Goal: Register for event/course

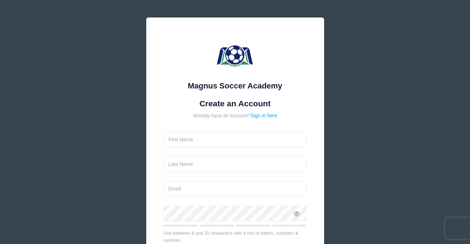
type input "[PERSON_NAME]"
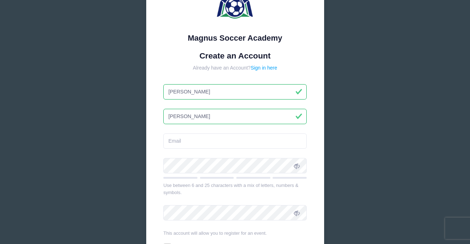
scroll to position [48, 0]
click at [227, 141] on input "email" at bounding box center [234, 140] width 143 height 15
type input "c"
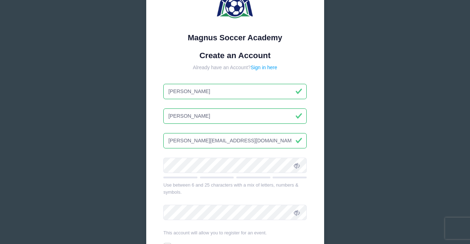
type input "[PERSON_NAME][EMAIL_ADDRESS][DOMAIN_NAME]"
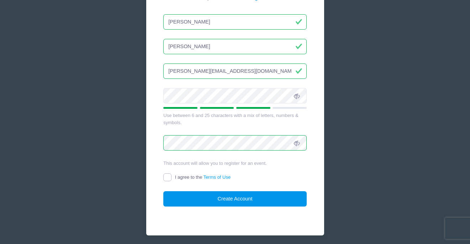
scroll to position [120, 0]
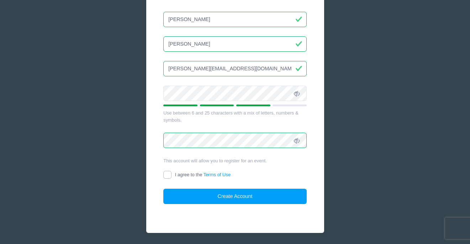
click at [165, 174] on input "I agree to the Terms of Use" at bounding box center [167, 175] width 8 height 8
checkbox input "true"
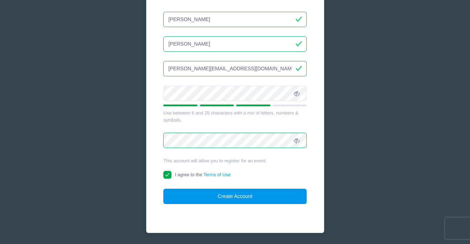
click at [186, 200] on button "Create Account" at bounding box center [234, 195] width 143 height 15
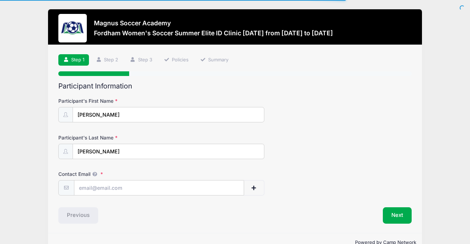
scroll to position [17, 0]
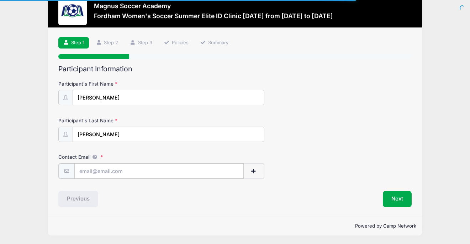
click at [154, 168] on input "Contact Email" at bounding box center [159, 170] width 170 height 15
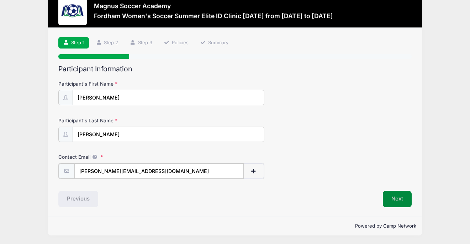
type input "[PERSON_NAME][EMAIL_ADDRESS][DOMAIN_NAME]"
click at [399, 199] on button "Next" at bounding box center [397, 198] width 29 height 16
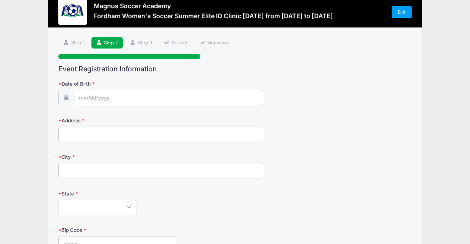
scroll to position [0, 0]
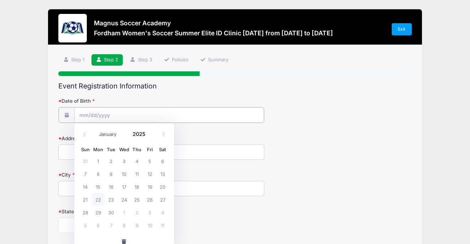
click at [169, 114] on input "Date of Birth" at bounding box center [169, 114] width 190 height 15
click at [116, 109] on input "Date of Birth" at bounding box center [169, 114] width 190 height 15
click at [105, 118] on input "Date of Birth" at bounding box center [169, 114] width 190 height 15
click at [86, 115] on input "Date of Birth" at bounding box center [169, 114] width 190 height 15
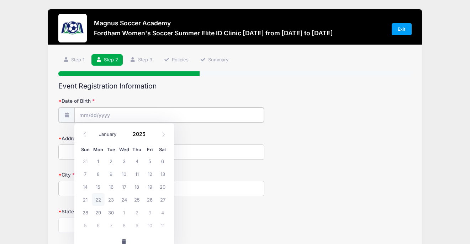
click at [96, 116] on input "Date of Birth" at bounding box center [169, 114] width 190 height 15
click at [105, 136] on select "January February March April May June July August September October November De…" at bounding box center [112, 133] width 32 height 9
select select "1"
click at [96, 129] on select "January February March April May June July August September October November De…" at bounding box center [112, 133] width 32 height 9
click at [100, 213] on span "24" at bounding box center [98, 211] width 13 height 13
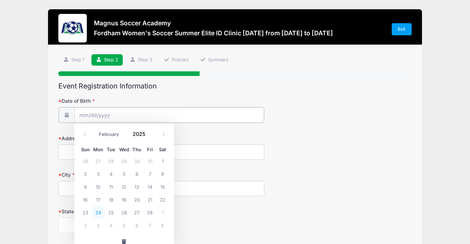
type input "02/24/2025"
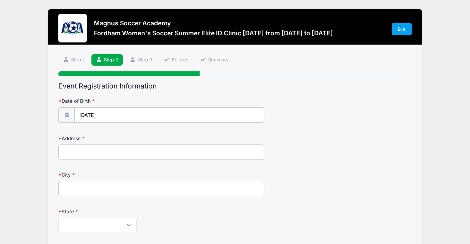
click at [111, 111] on input "02/24/2025" at bounding box center [169, 114] width 190 height 15
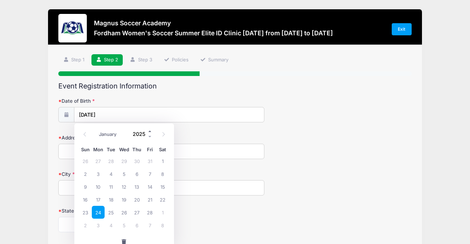
click at [150, 131] on span at bounding box center [150, 130] width 5 height 5
click at [150, 140] on div "January February March April May June July August September October November De…" at bounding box center [124, 134] width 90 height 16
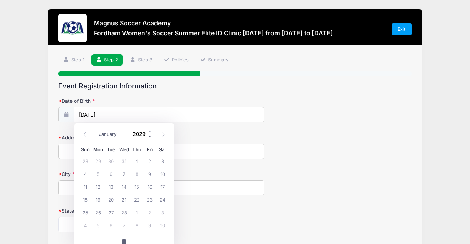
click at [150, 137] on span at bounding box center [150, 136] width 5 height 5
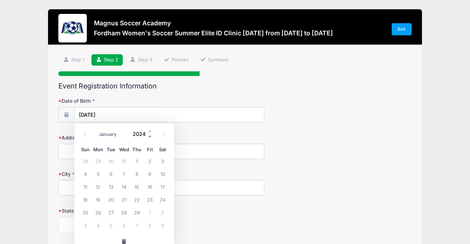
click at [150, 137] on span at bounding box center [150, 136] width 5 height 5
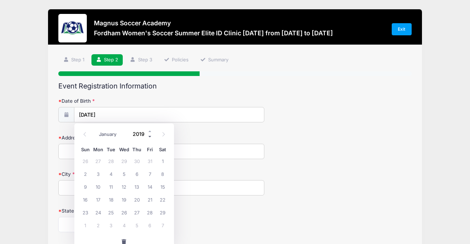
click at [150, 137] on span at bounding box center [150, 136] width 5 height 5
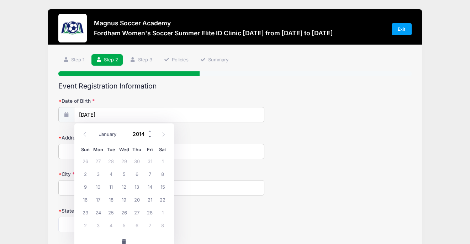
click at [150, 137] on span at bounding box center [150, 136] width 5 height 5
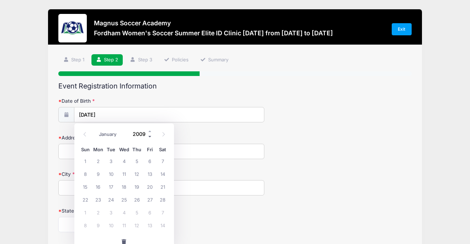
click at [148, 134] on span at bounding box center [150, 136] width 5 height 5
click at [149, 131] on span at bounding box center [150, 130] width 5 height 5
click at [146, 112] on input "02/24/2025" at bounding box center [169, 114] width 190 height 15
click at [142, 134] on input "2009" at bounding box center [141, 133] width 23 height 11
click at [184, 135] on div "Address" at bounding box center [234, 146] width 353 height 25
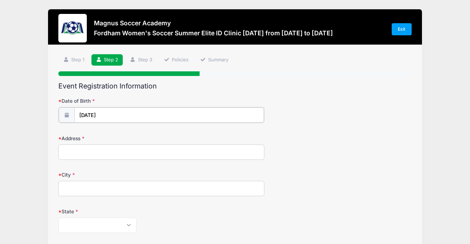
click at [113, 111] on input "02/24/2025" at bounding box center [169, 114] width 190 height 15
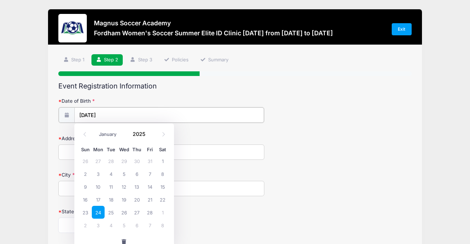
click at [115, 115] on input "02/24/2025" at bounding box center [169, 114] width 190 height 15
click at [150, 132] on span at bounding box center [150, 130] width 5 height 5
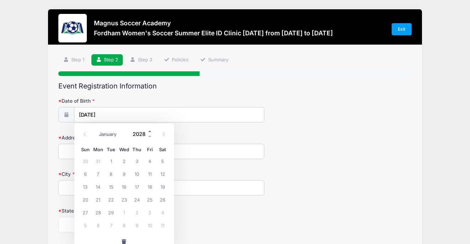
click at [150, 132] on span at bounding box center [150, 130] width 5 height 5
click at [150, 134] on span at bounding box center [150, 136] width 5 height 5
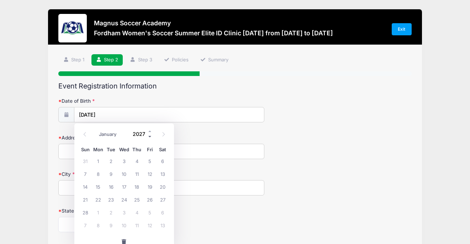
click at [150, 134] on span at bounding box center [150, 136] width 5 height 5
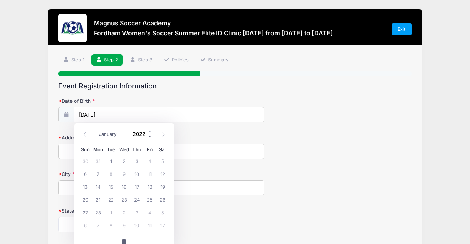
click at [150, 134] on span at bounding box center [150, 136] width 5 height 5
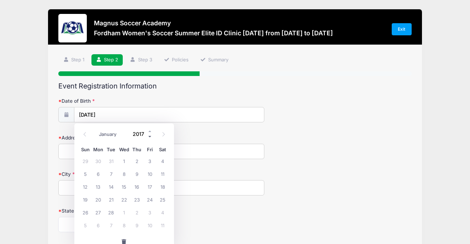
click at [150, 134] on span at bounding box center [150, 136] width 5 height 5
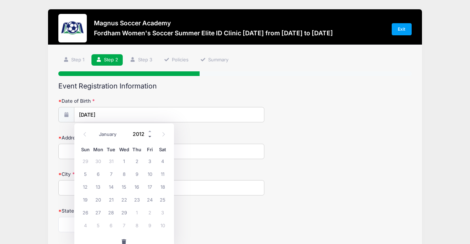
click at [150, 134] on span at bounding box center [150, 136] width 5 height 5
type input "2009"
click at [114, 199] on span "24" at bounding box center [111, 199] width 13 height 13
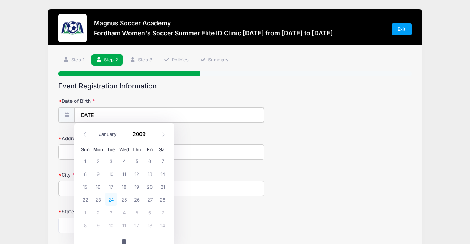
type input "02/24/2009"
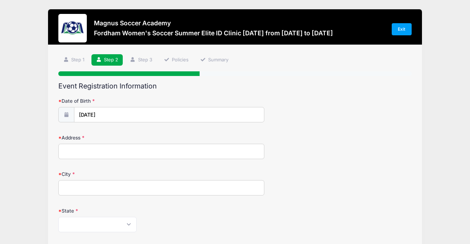
click at [105, 151] on input "Address" at bounding box center [161, 150] width 206 height 15
type input "2201 E Cottonwood Cove Lane"
type input "Cottonwood Heights"
select select "UT"
type input "84121"
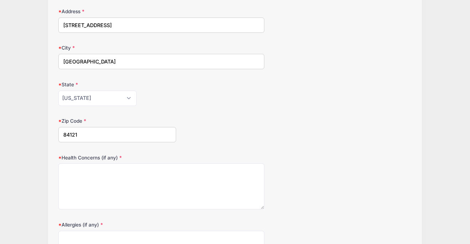
scroll to position [127, 0]
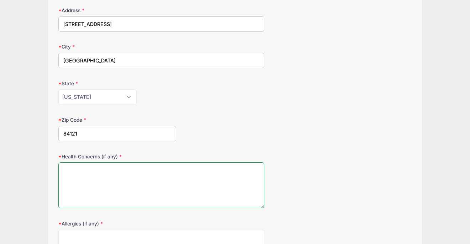
click at [121, 169] on textarea "Health Concerns (if any)" at bounding box center [161, 185] width 206 height 46
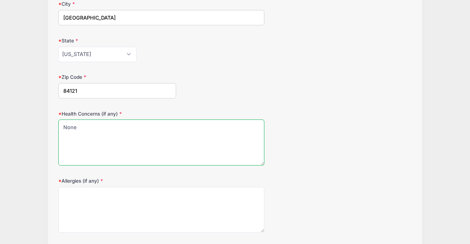
scroll to position [177, 0]
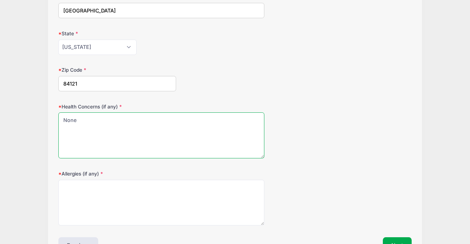
type textarea "None"
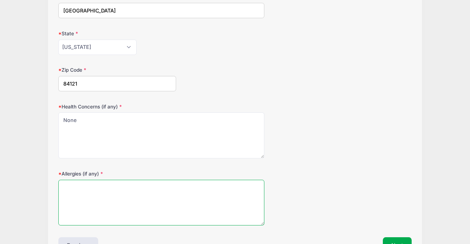
click at [116, 204] on textarea "Allergies (if any)" at bounding box center [161, 202] width 206 height 46
type textarea "N"
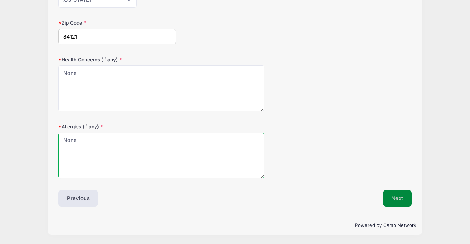
type textarea "None"
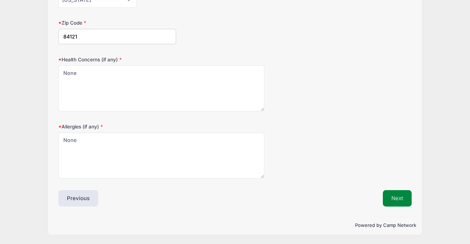
click at [400, 200] on button "Next" at bounding box center [397, 198] width 29 height 16
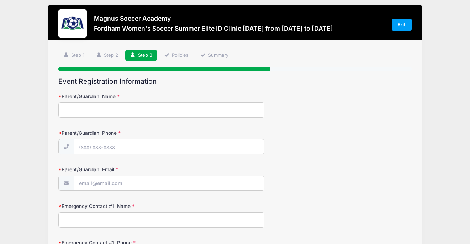
scroll to position [0, 0]
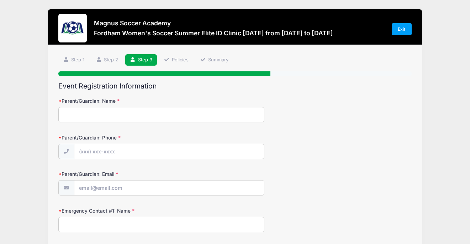
click at [159, 118] on input "Parent/Guardian: Name" at bounding box center [161, 114] width 206 height 15
type input "Kennedy Nate"
click at [111, 149] on input "Parent/Guardian: Phone" at bounding box center [169, 151] width 190 height 15
type input "(801) 831-4868"
click at [105, 189] on input "Parent/Guardian: Email" at bounding box center [169, 187] width 190 height 15
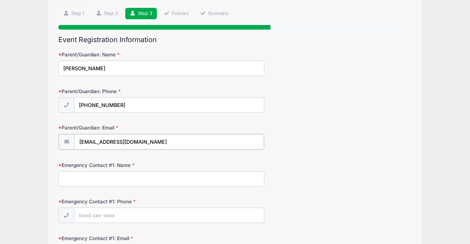
scroll to position [48, 0]
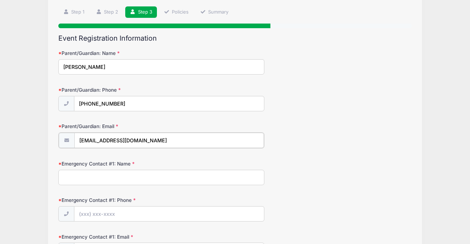
type input "knate@rqn.com"
click at [112, 182] on input "Emergency Contact #1: Name" at bounding box center [161, 176] width 206 height 15
type input "Chantel Nate"
click at [110, 215] on input "Emergency Contact #1: Phone" at bounding box center [169, 212] width 190 height 15
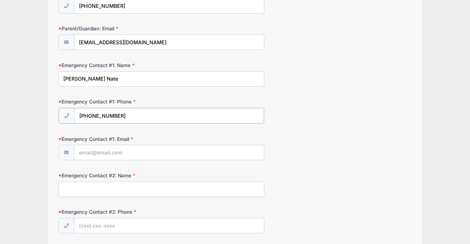
scroll to position [169, 0]
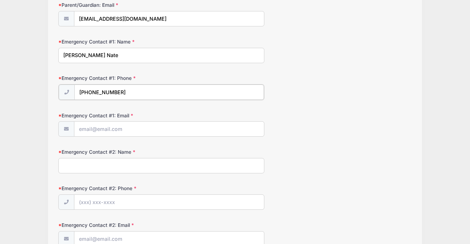
type input "(801) 856-8839"
click at [113, 132] on input "Emergency Contact #1: Email" at bounding box center [169, 128] width 190 height 15
type input "chantel.nate@gmail.com"
click at [108, 163] on input "Emergency Contact #2: Name" at bounding box center [161, 164] width 206 height 15
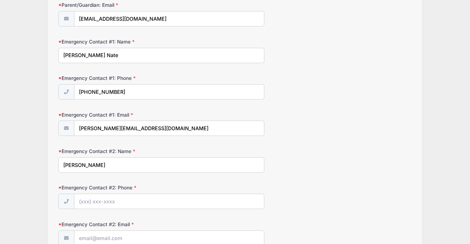
type input "Kennedy Nate"
click at [106, 199] on input "Emergency Contact #2: Phone" at bounding box center [169, 201] width 190 height 15
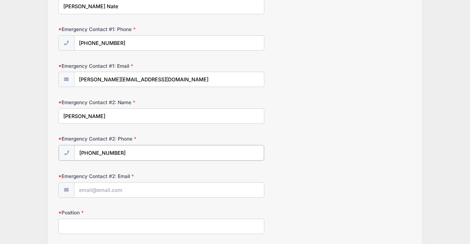
scroll to position [218, 0]
type input "(801) 831-4868"
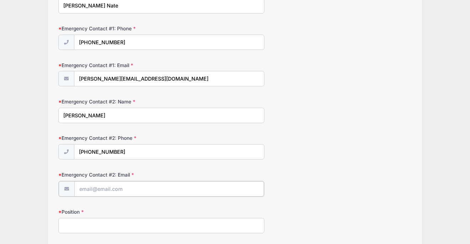
click at [110, 188] on input "Emergency Contact #2: Email" at bounding box center [169, 188] width 190 height 15
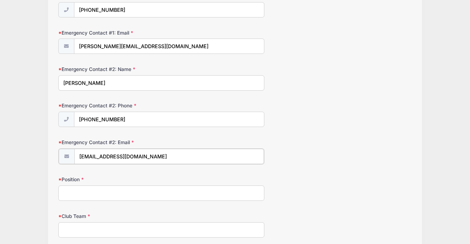
scroll to position [258, 0]
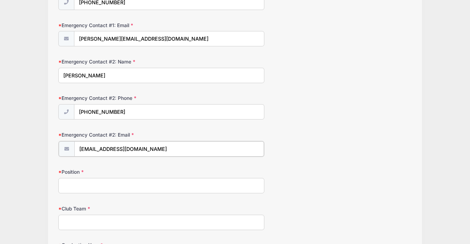
type input "knate@rqn.com"
click at [105, 187] on input "Position" at bounding box center [161, 184] width 206 height 15
type input "Modern Fullback, Midfielder, Winger"
click at [90, 219] on input "Club Team" at bounding box center [161, 221] width 206 height 15
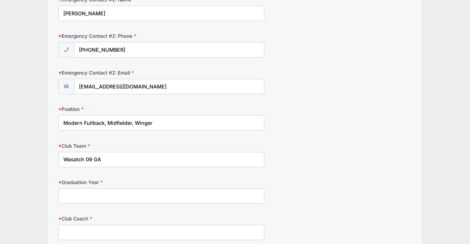
scroll to position [323, 0]
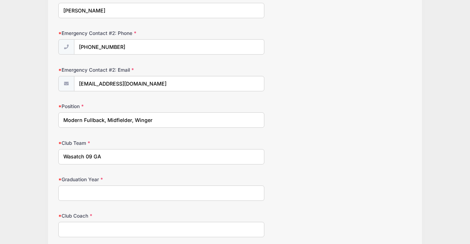
type input "Wasatch 09 GA"
click at [91, 188] on input "Graduation Year" at bounding box center [161, 192] width 206 height 15
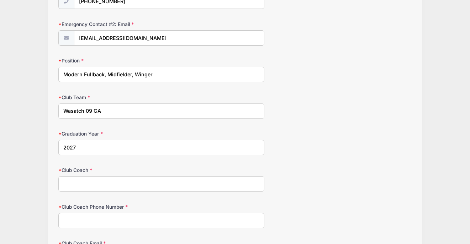
scroll to position [378, 0]
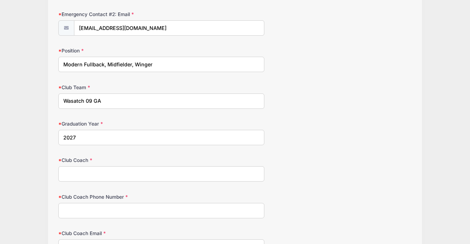
type input "2027"
click at [105, 179] on input "Club Coach" at bounding box center [161, 173] width 206 height 15
type input "Pat Otte"
click at [105, 214] on input "Club Coach Phone Number" at bounding box center [161, 210] width 206 height 15
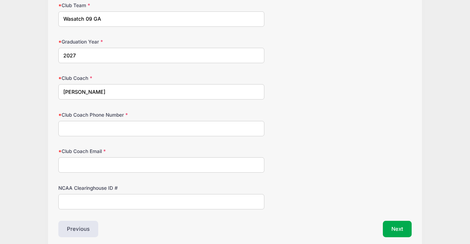
scroll to position [461, 0]
type input "8604607041"
click at [93, 166] on input "Club Coach Email" at bounding box center [161, 163] width 206 height 15
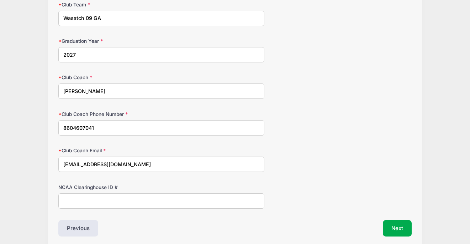
type input "pat@wasatchsoccer.org"
click at [87, 200] on input "NCAA Clearinghouse ID #" at bounding box center [161, 200] width 206 height 15
paste input "2507674456"
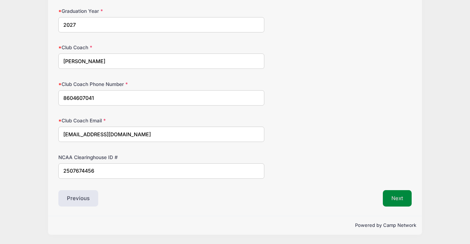
type input "2507674456"
click at [397, 200] on button "Next" at bounding box center [397, 198] width 29 height 16
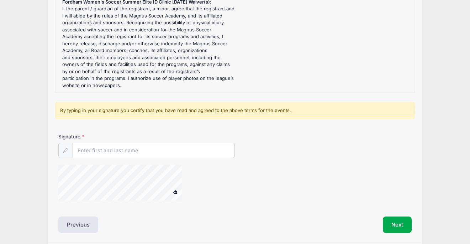
scroll to position [114, 0]
click at [139, 151] on input "Signature" at bounding box center [154, 150] width 162 height 15
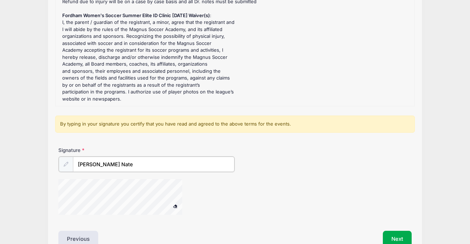
scroll to position [104, 0]
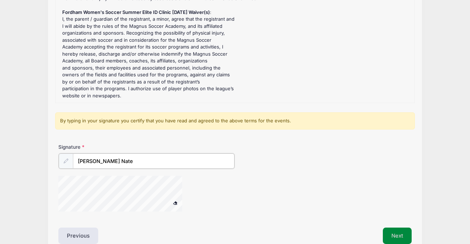
type input "Chantel Nate"
click at [392, 234] on button "Next" at bounding box center [397, 234] width 29 height 16
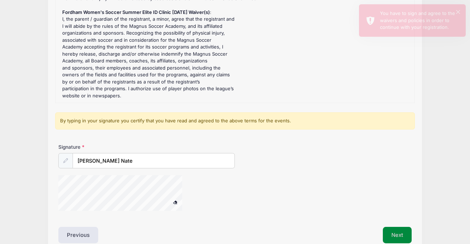
click at [395, 233] on button "Next" at bounding box center [397, 234] width 29 height 16
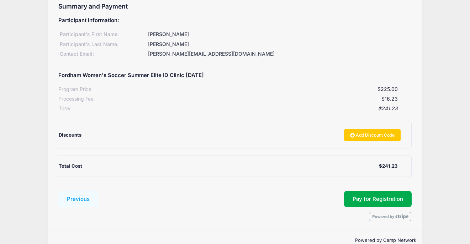
scroll to position [94, 0]
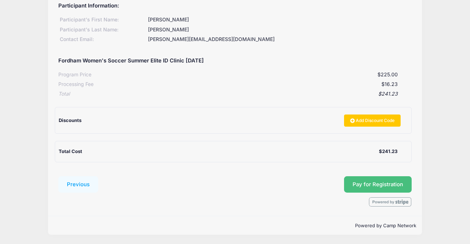
click at [368, 185] on button "Pay for Registration" at bounding box center [378, 184] width 68 height 16
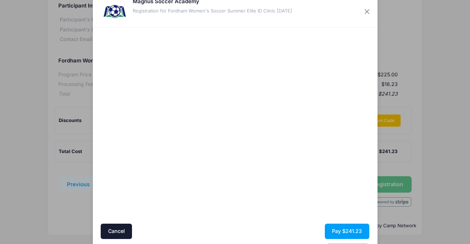
scroll to position [16, 0]
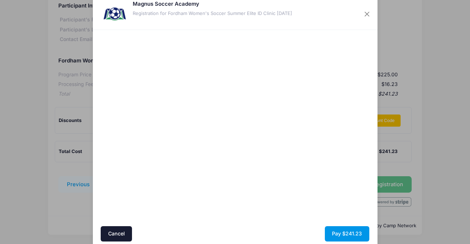
click at [357, 233] on button "Pay $241.23" at bounding box center [347, 233] width 45 height 15
